Goal: Contribute content: Contribute content

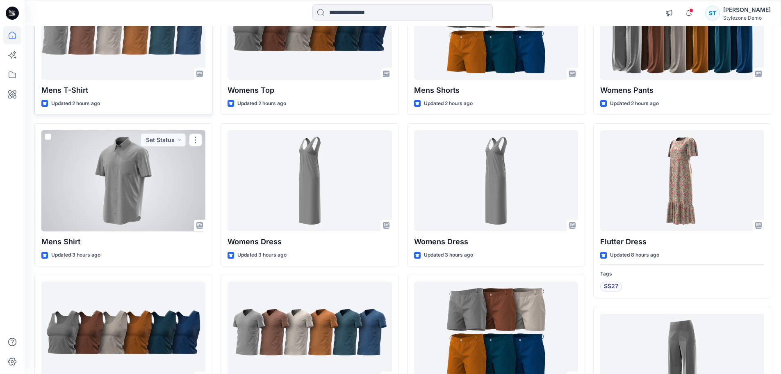
scroll to position [141, 0]
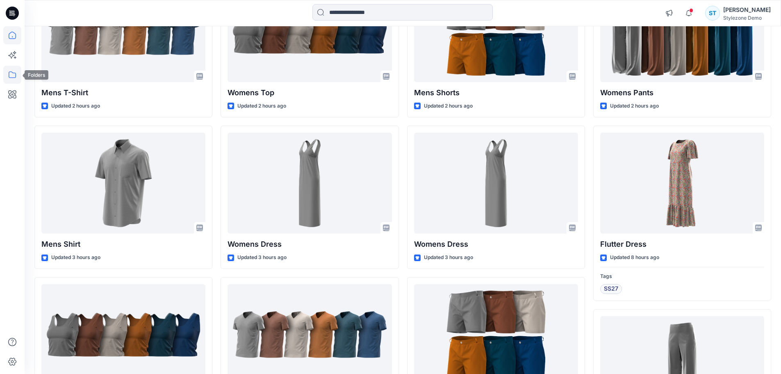
click at [11, 77] on icon at bounding box center [12, 75] width 18 height 18
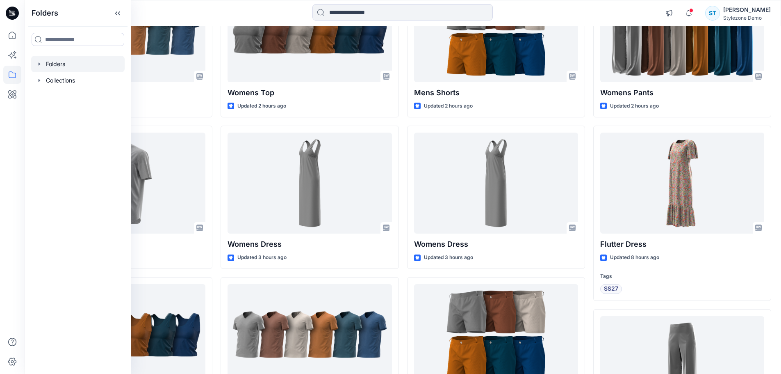
click at [39, 63] on icon "button" at bounding box center [40, 63] width 2 height 3
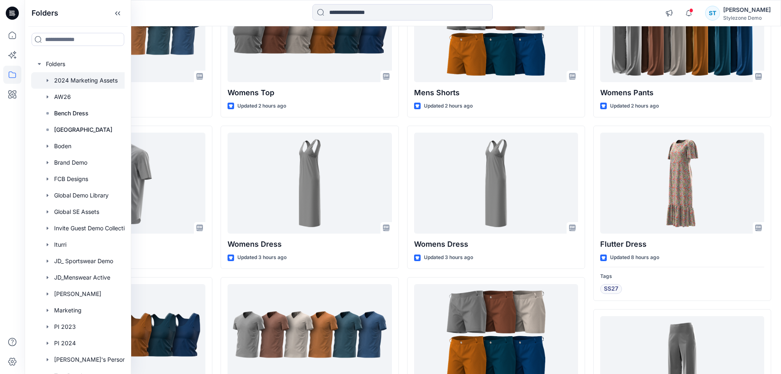
click at [46, 78] on icon "button" at bounding box center [47, 80] width 7 height 7
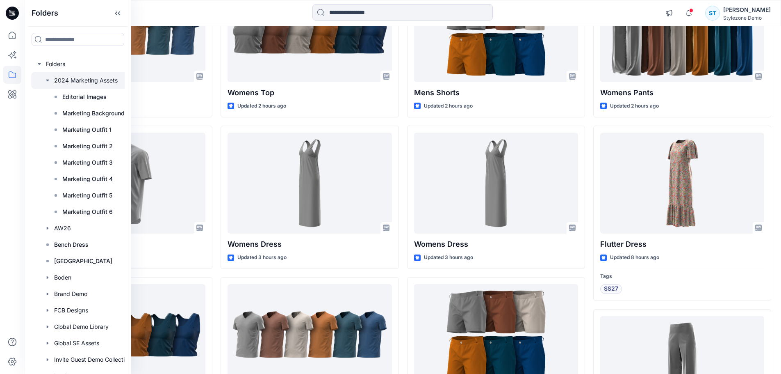
click at [48, 80] on icon "button" at bounding box center [47, 81] width 3 height 2
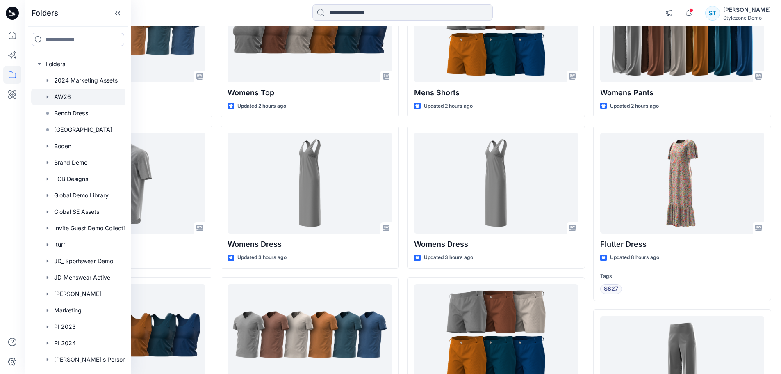
click at [65, 94] on div at bounding box center [88, 97] width 115 height 16
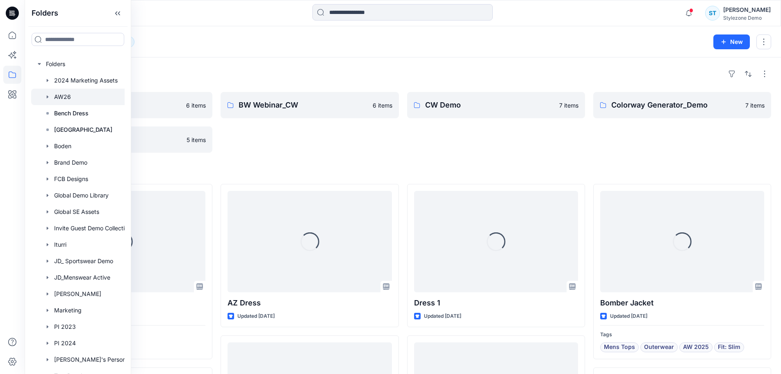
click at [229, 49] on div "Folders AW26 12 New" at bounding box center [403, 41] width 757 height 31
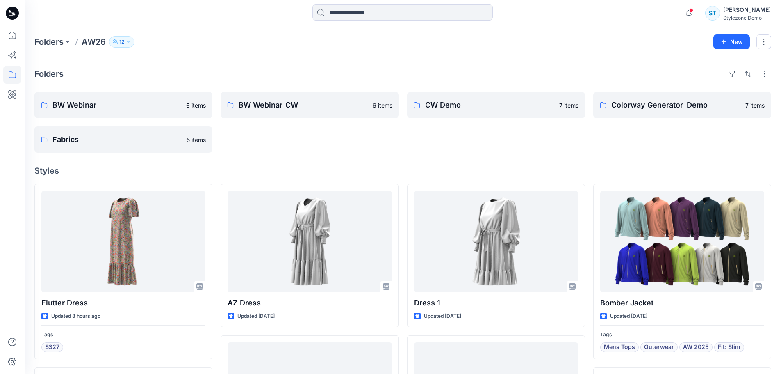
click at [120, 40] on p "12" at bounding box center [121, 41] width 5 height 9
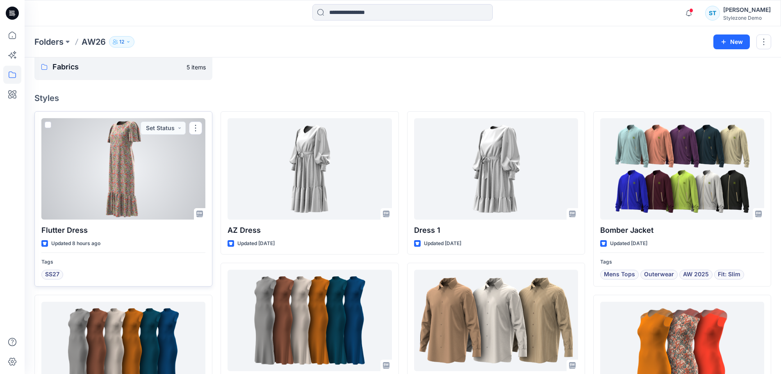
scroll to position [123, 0]
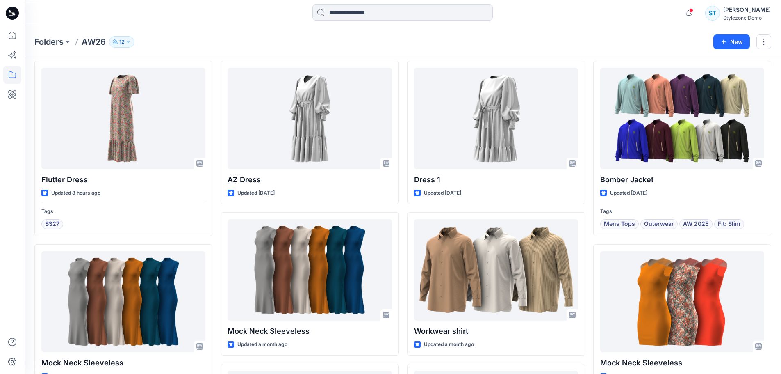
click at [119, 40] on button "12" at bounding box center [121, 41] width 25 height 11
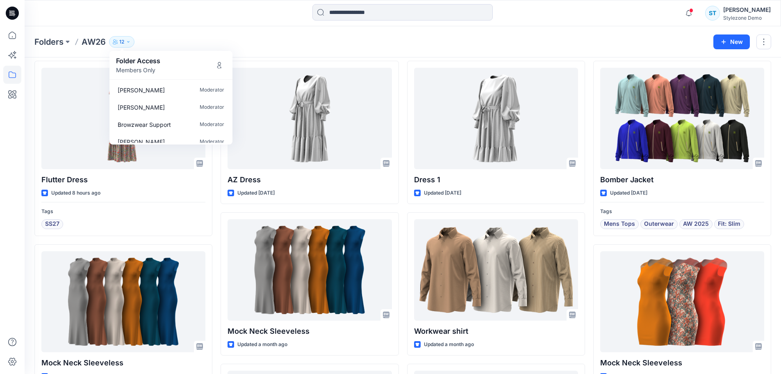
click at [247, 40] on div "Folders AW26 12 Folder Access Members Only Stephanie Hutton Moderator Gregory D…" at bounding box center [370, 41] width 673 height 11
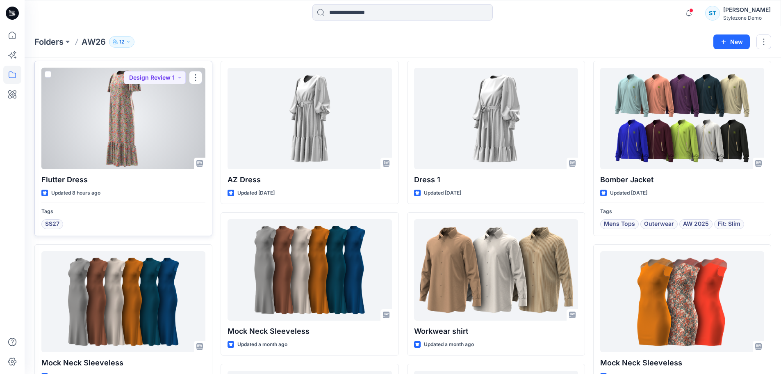
click at [153, 122] on div at bounding box center [123, 118] width 164 height 101
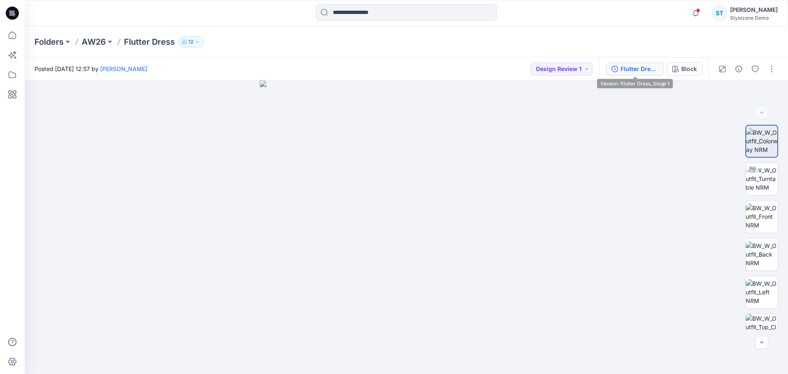
click at [637, 67] on div "Flutter Dress_Stage 1" at bounding box center [639, 68] width 38 height 9
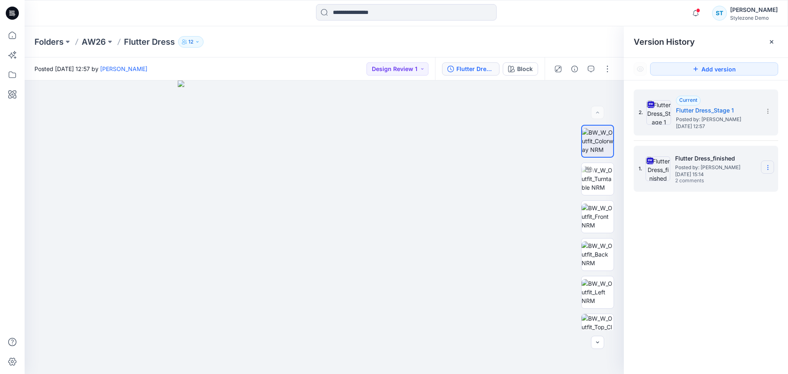
click at [764, 167] on icon at bounding box center [767, 167] width 7 height 7
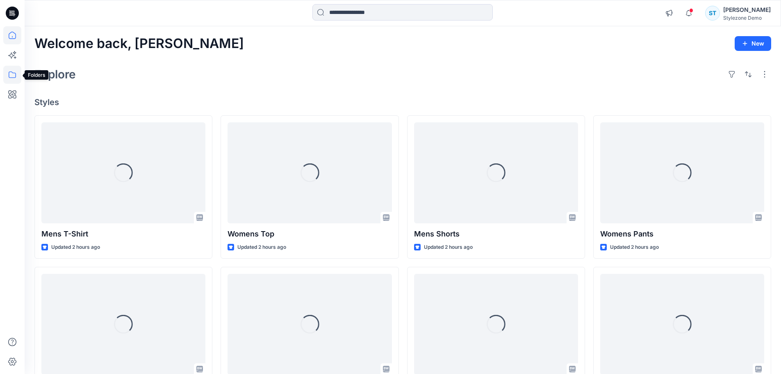
click at [13, 72] on icon at bounding box center [12, 75] width 18 height 18
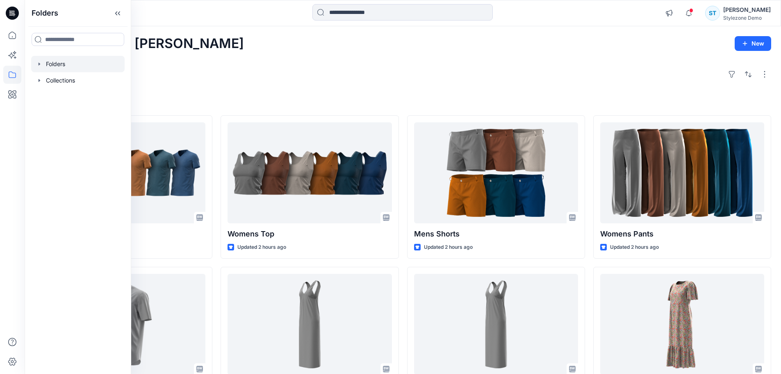
click at [53, 64] on div at bounding box center [78, 64] width 94 height 16
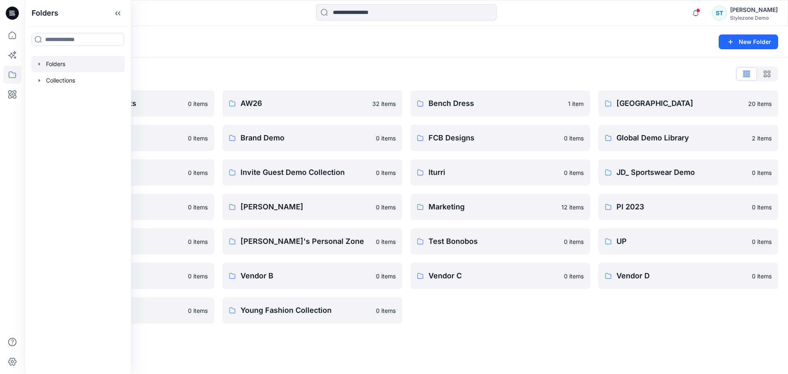
click at [338, 41] on div "Folders" at bounding box center [373, 41] width 679 height 11
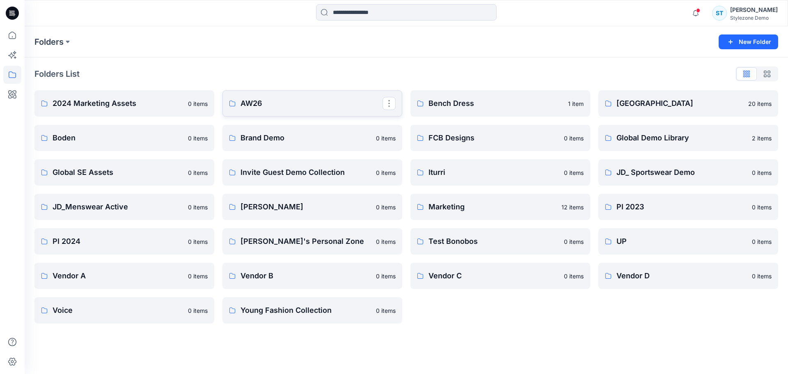
click at [263, 107] on p "AW26" at bounding box center [311, 103] width 142 height 11
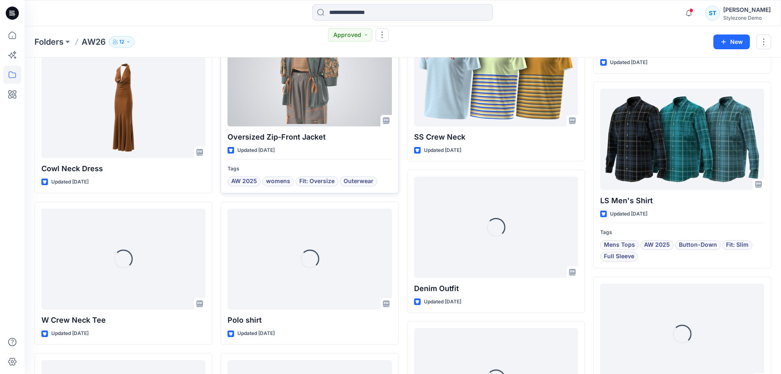
scroll to position [939, 0]
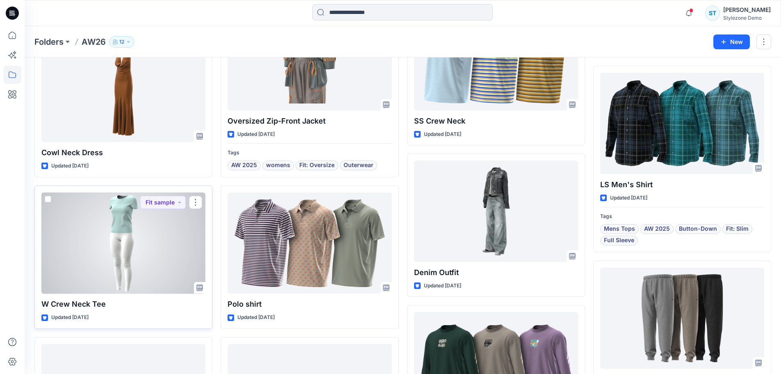
click at [158, 230] on div at bounding box center [123, 242] width 164 height 101
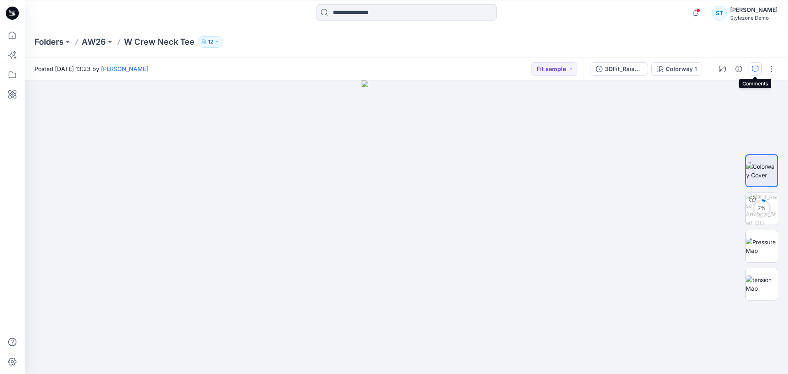
click at [758, 68] on button "button" at bounding box center [754, 68] width 13 height 13
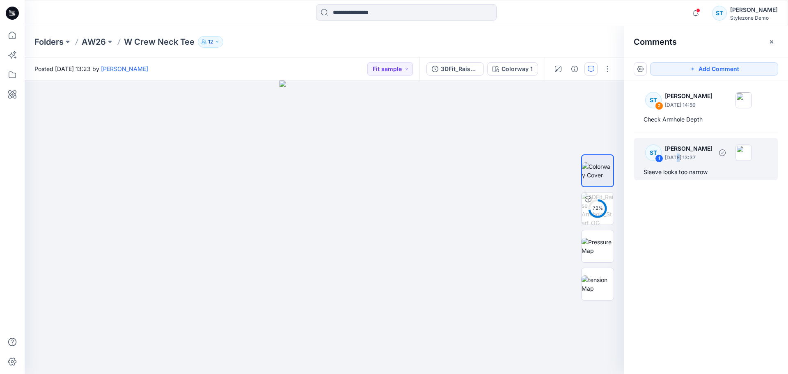
click at [674, 160] on p "[DATE] 13:37" at bounding box center [688, 157] width 48 height 8
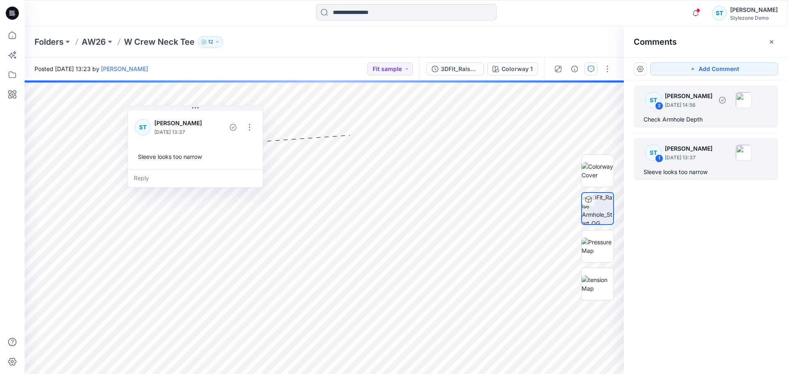
click at [673, 114] on div "ST 2 [PERSON_NAME] [DATE] 14:56 Check Armhole Depth" at bounding box center [705, 106] width 144 height 42
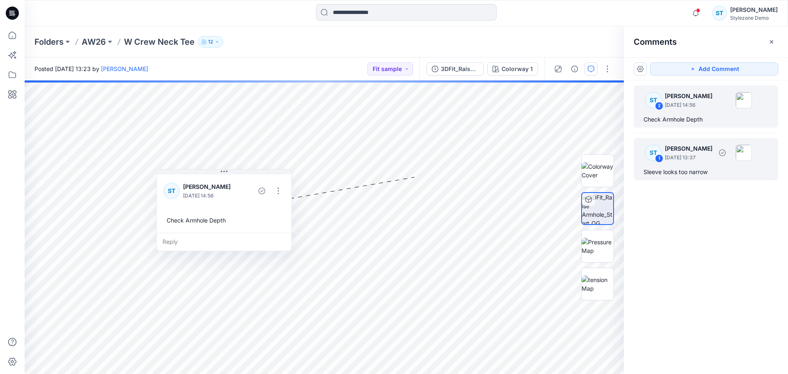
click at [683, 164] on div "ST 1 [PERSON_NAME] [DATE] 13:37 Sleeve looks too narrow" at bounding box center [705, 159] width 144 height 42
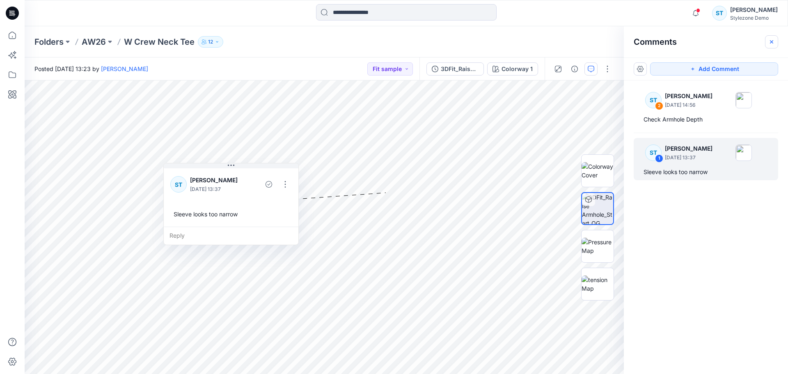
click at [771, 42] on icon "button" at bounding box center [771, 42] width 7 height 7
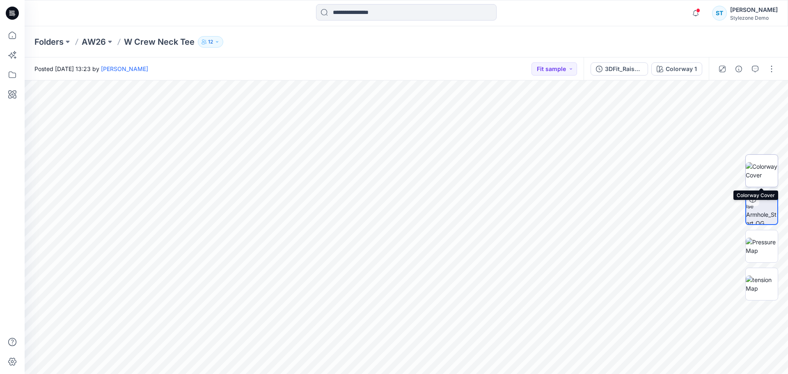
click at [759, 169] on img at bounding box center [761, 170] width 32 height 17
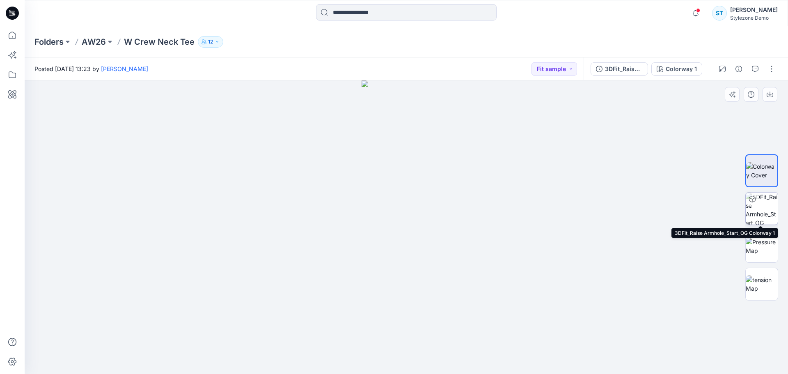
click at [764, 210] on img at bounding box center [761, 208] width 32 height 32
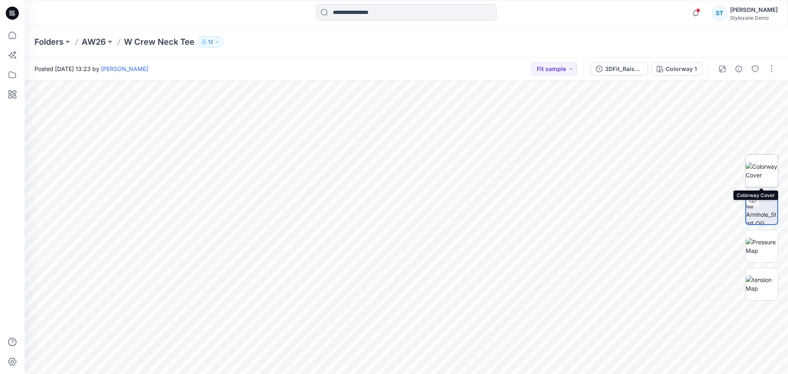
click at [766, 170] on img at bounding box center [761, 170] width 32 height 17
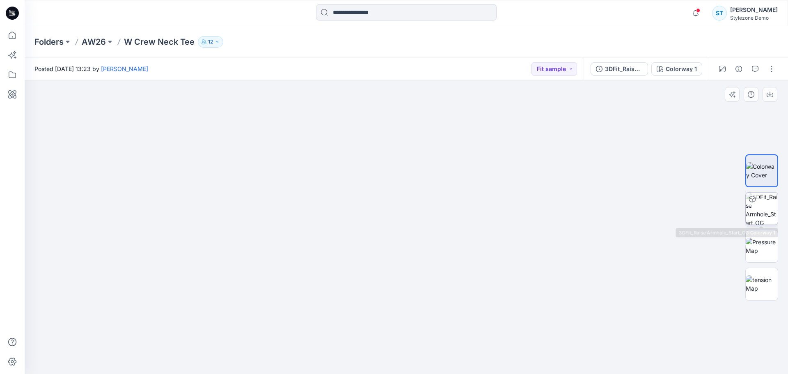
click at [758, 207] on img at bounding box center [761, 208] width 32 height 32
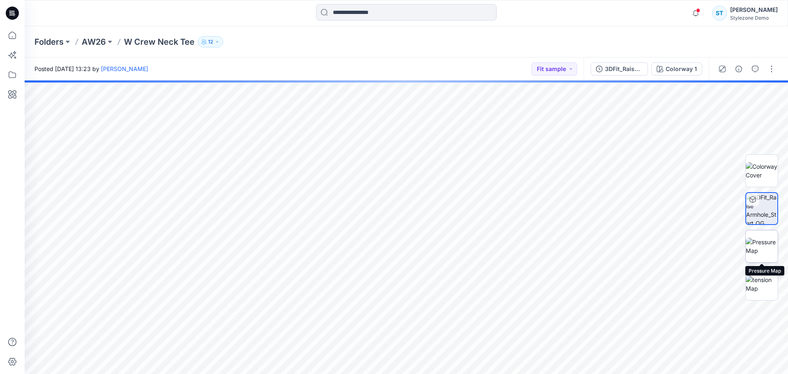
click at [763, 246] on img at bounding box center [761, 245] width 32 height 17
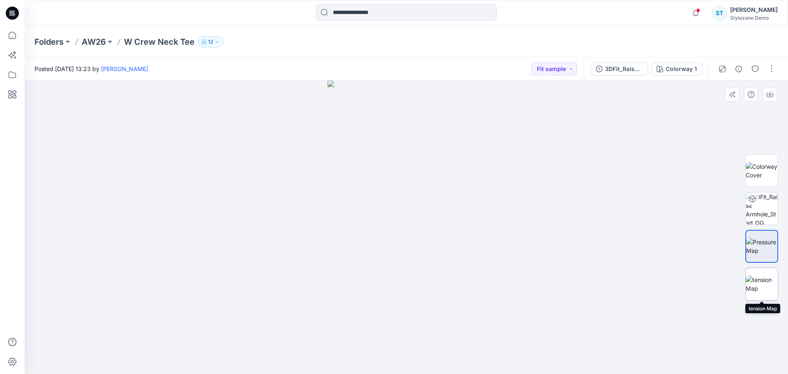
click at [769, 289] on img at bounding box center [761, 283] width 32 height 17
click at [765, 243] on img at bounding box center [761, 245] width 32 height 17
click at [755, 71] on icon "button" at bounding box center [754, 69] width 7 height 7
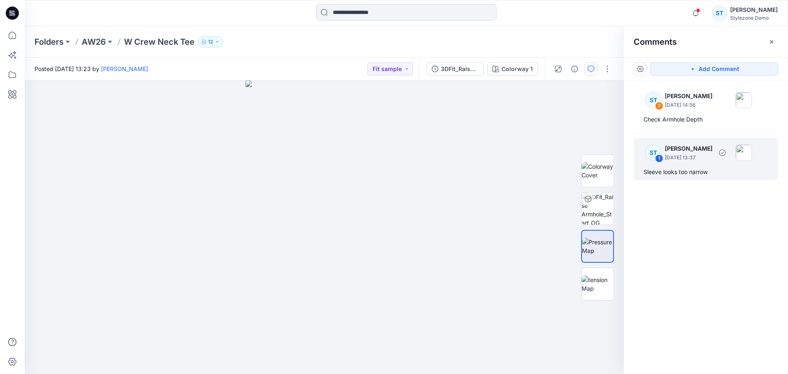
click at [692, 162] on div "ST 1 [PERSON_NAME] [DATE] 13:37" at bounding box center [694, 152] width 113 height 23
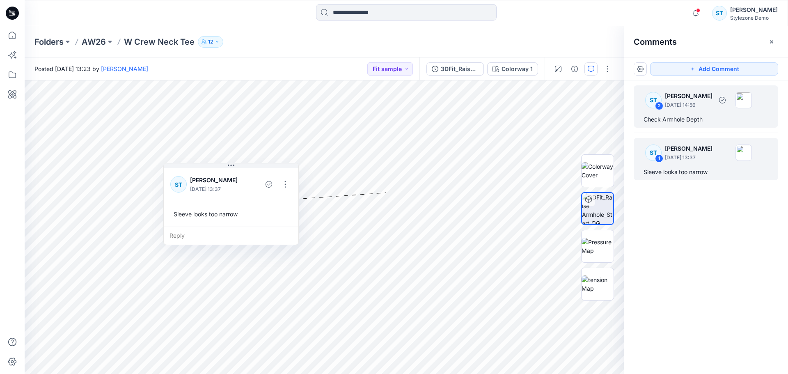
click at [708, 106] on p "[DATE] 14:56" at bounding box center [688, 105] width 48 height 8
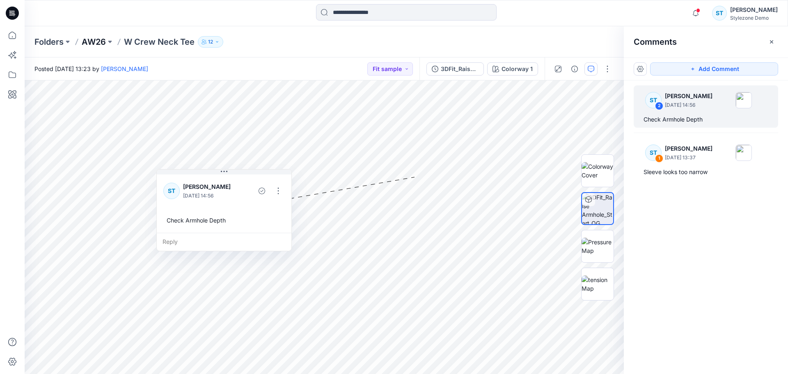
click at [98, 42] on p "AW26" at bounding box center [94, 41] width 24 height 11
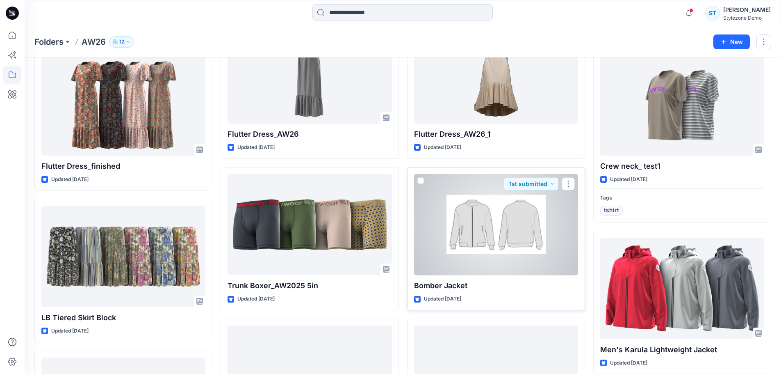
scroll to position [655, 0]
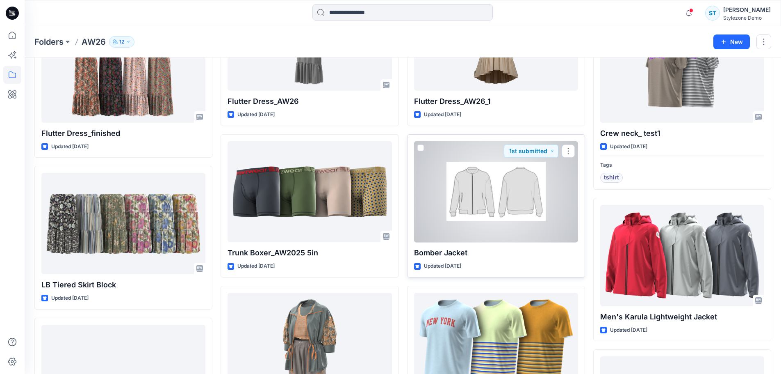
click at [489, 212] on div at bounding box center [496, 191] width 164 height 101
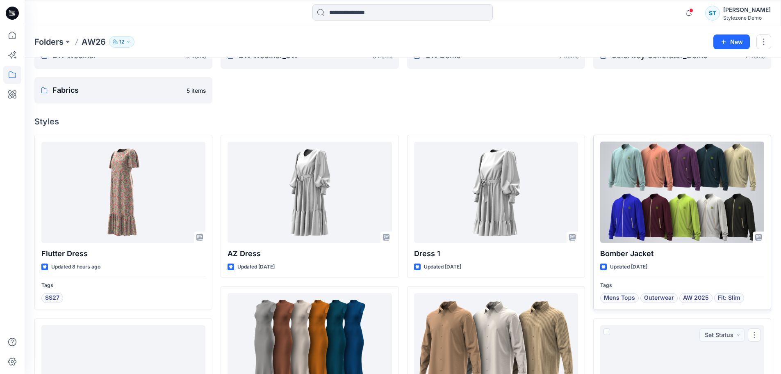
scroll to position [40, 0]
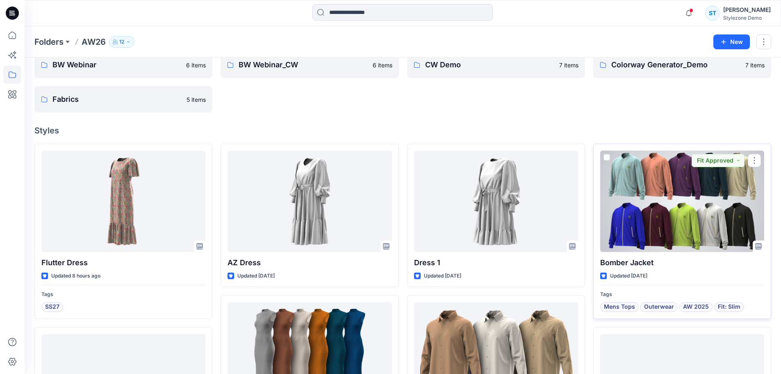
click at [659, 189] on div at bounding box center [682, 201] width 164 height 101
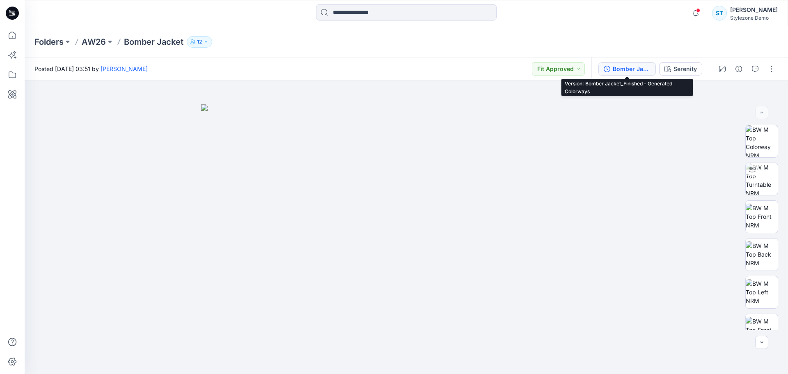
click at [623, 66] on div "Bomber Jacket_Finished - Generated Colorways" at bounding box center [631, 68] width 38 height 9
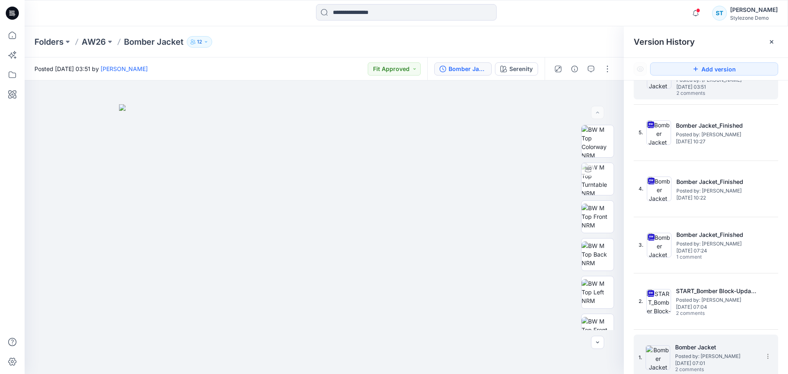
scroll to position [40, 0]
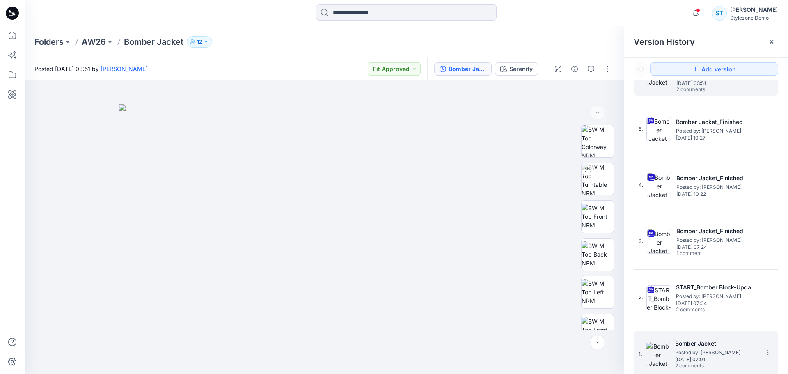
click at [694, 347] on h5 "Bomber Jacket" at bounding box center [716, 343] width 82 height 10
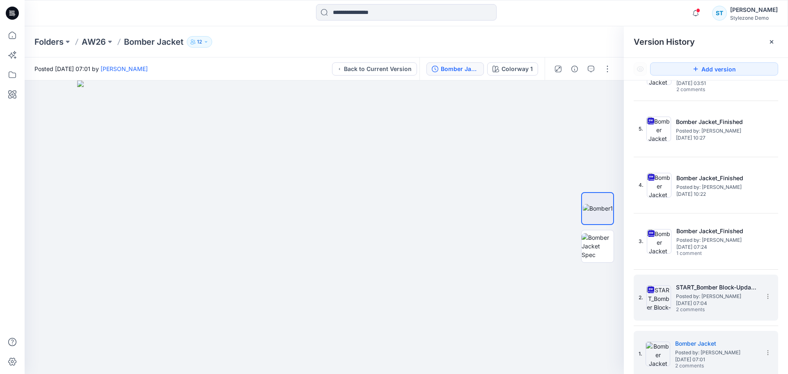
click at [692, 304] on span "[DATE] 07:04" at bounding box center [717, 303] width 82 height 6
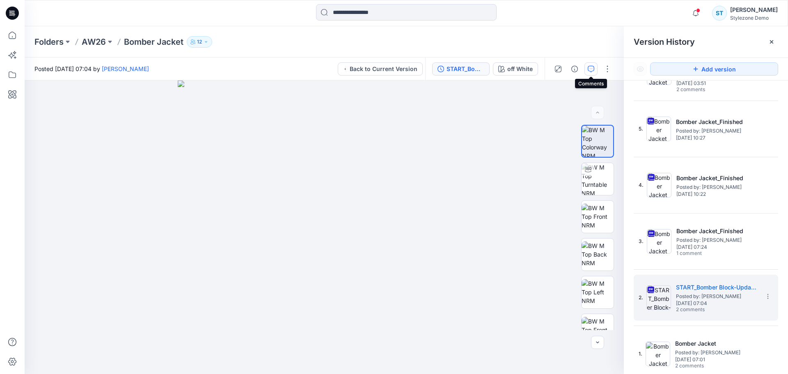
click at [596, 67] on button "button" at bounding box center [590, 68] width 13 height 13
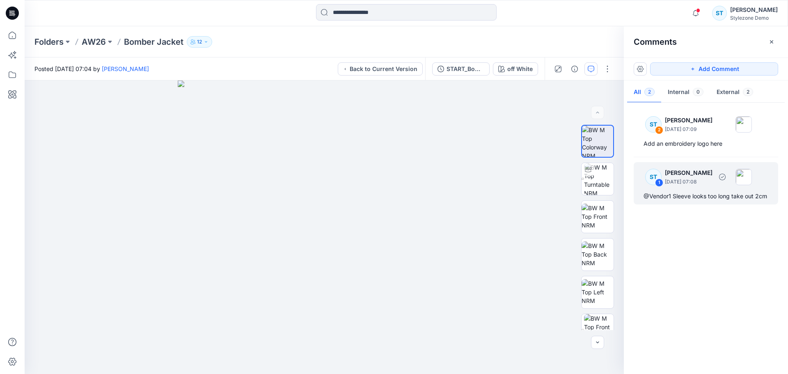
click at [685, 185] on p "[DATE] 07:08" at bounding box center [688, 182] width 48 height 8
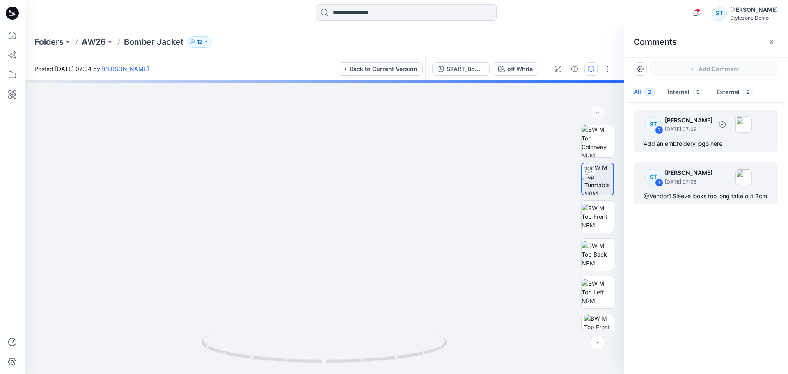
click at [682, 143] on div "Add an embroidery logo here" at bounding box center [705, 144] width 125 height 10
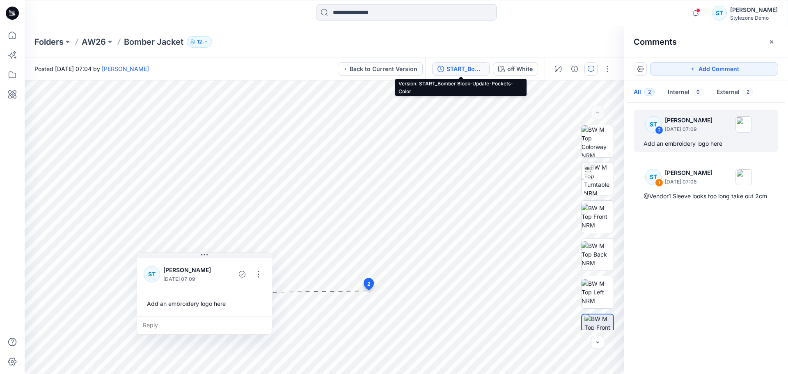
click at [470, 69] on div "START_Bomber Block-Update-Pockets-Color" at bounding box center [465, 68] width 38 height 9
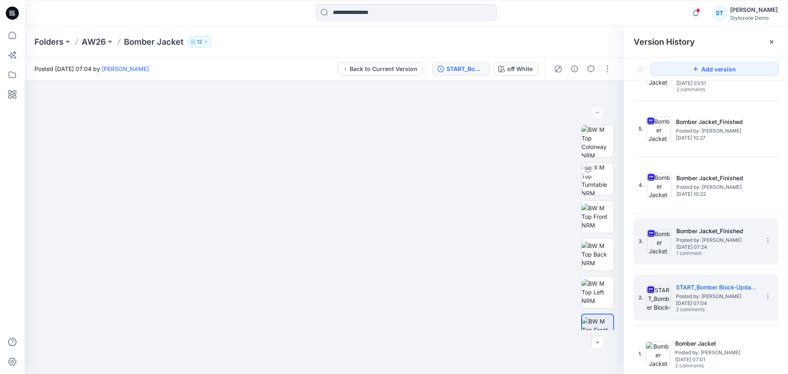
click at [680, 251] on span "1 comment" at bounding box center [704, 253] width 57 height 7
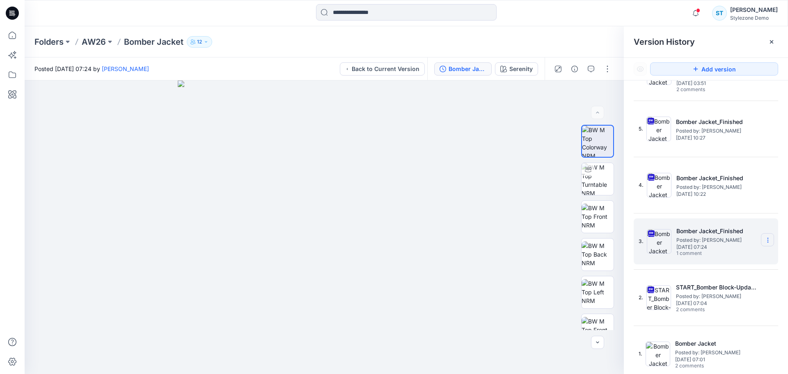
click at [764, 237] on icon at bounding box center [767, 240] width 7 height 7
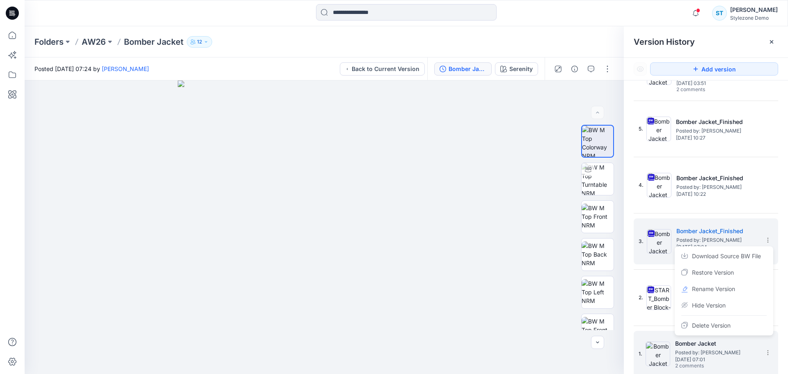
click at [690, 356] on span "[DATE] 07:01" at bounding box center [716, 359] width 82 height 6
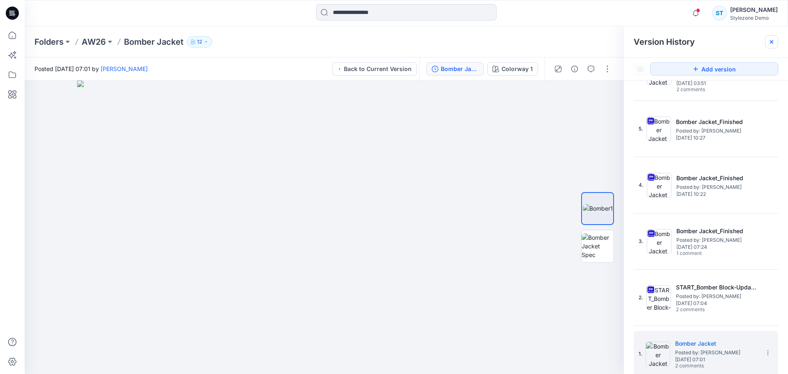
click at [776, 41] on div at bounding box center [771, 41] width 13 height 13
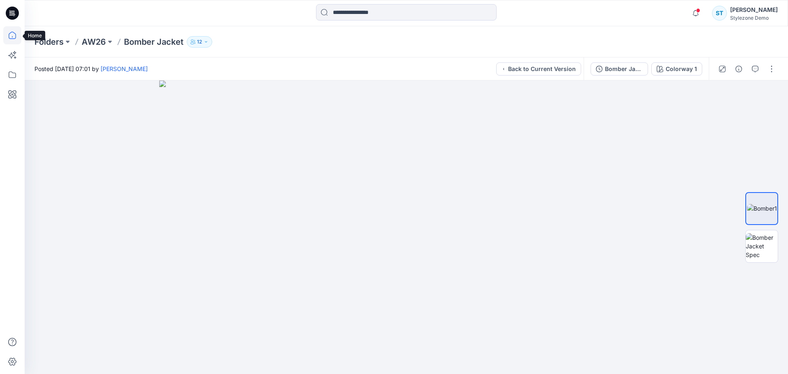
click at [11, 39] on icon at bounding box center [12, 35] width 18 height 18
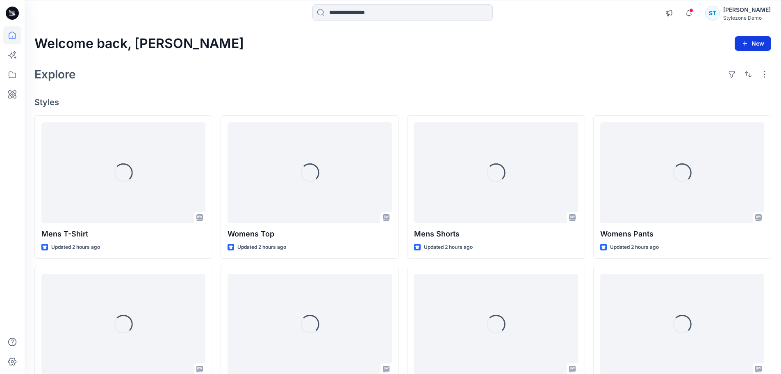
click at [755, 42] on button "New" at bounding box center [753, 43] width 37 height 15
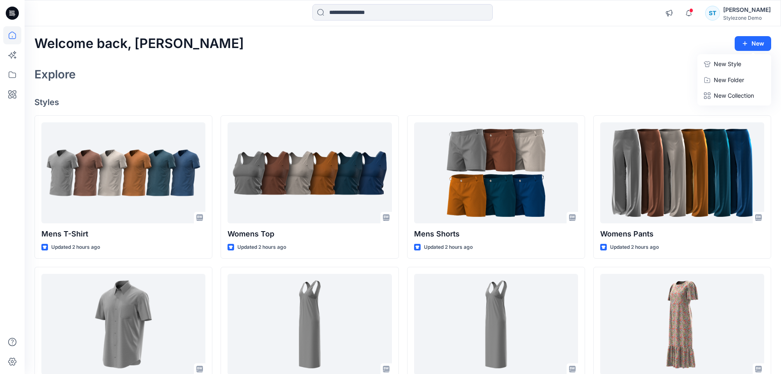
click at [727, 65] on p "New Style" at bounding box center [727, 64] width 27 height 10
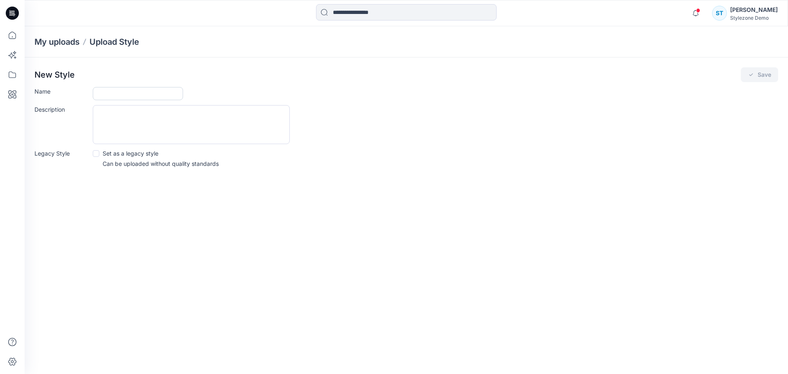
click at [131, 94] on input "Name" at bounding box center [138, 93] width 90 height 13
type input "****"
click at [260, 87] on div "New Style Save Name **** Description Legacy Style Set as a legacy style Can be …" at bounding box center [406, 119] width 763 height 125
drag, startPoint x: 765, startPoint y: 74, endPoint x: 761, endPoint y: 75, distance: 4.6
click at [765, 74] on button "Save" at bounding box center [758, 74] width 37 height 15
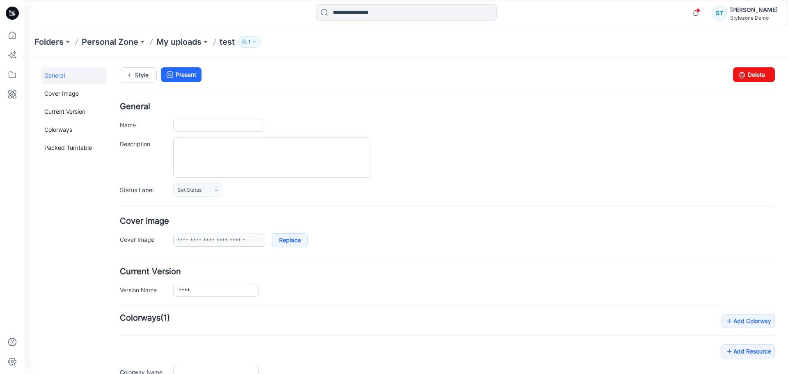
type input "****"
type input "**********"
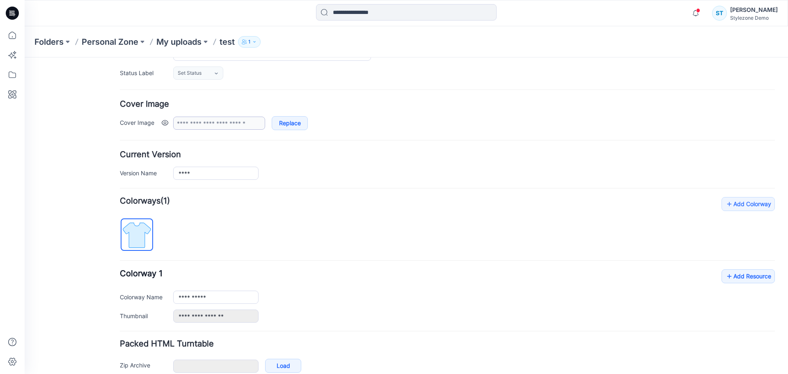
scroll to position [160, 0]
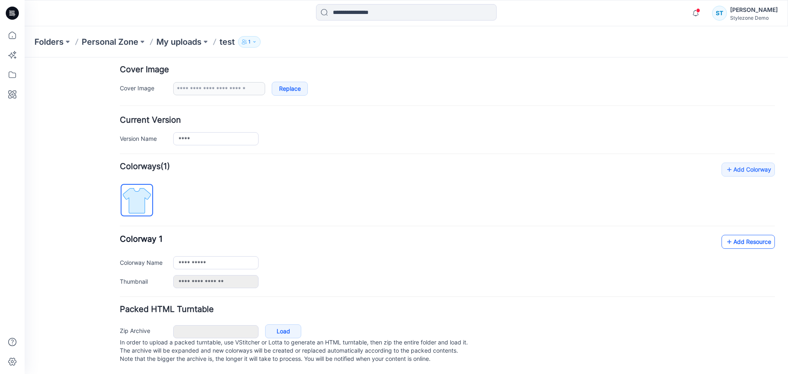
click at [730, 235] on link "Add Resource" at bounding box center [747, 242] width 53 height 14
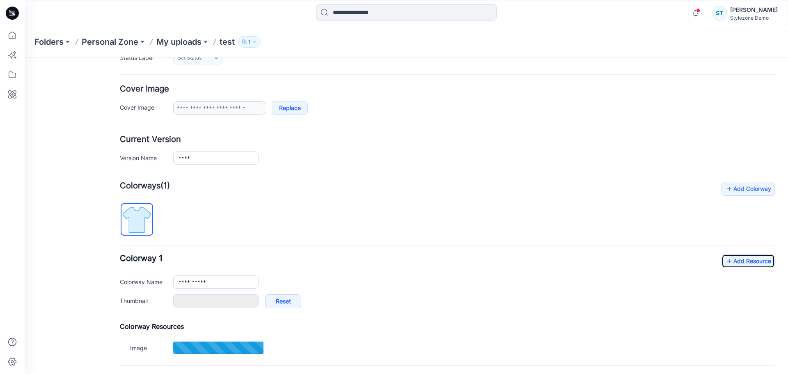
scroll to position [0, 0]
